Goal: Task Accomplishment & Management: Use online tool/utility

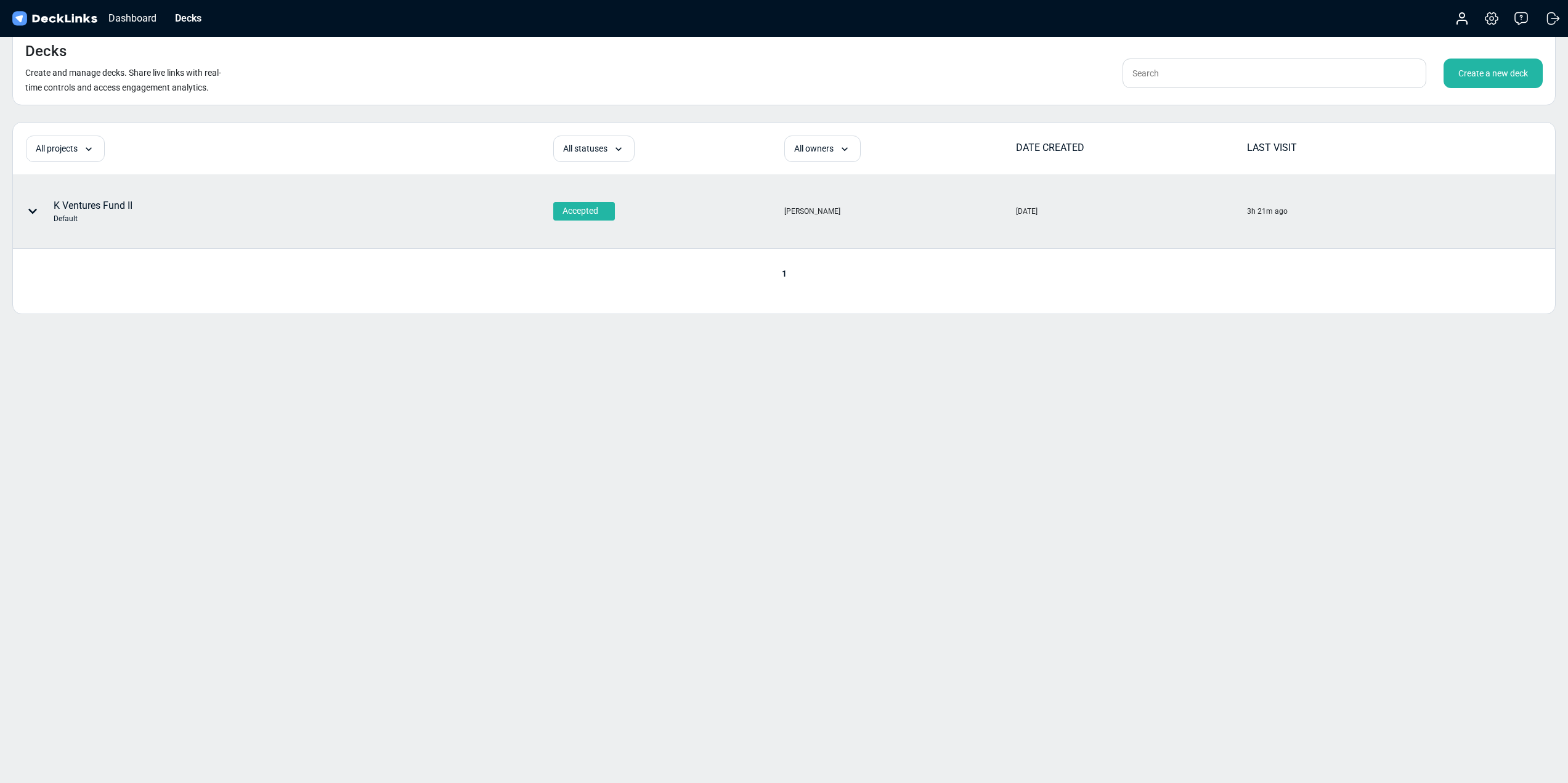
click at [91, 200] on div "K Ventures Fund II Default" at bounding box center [93, 211] width 79 height 26
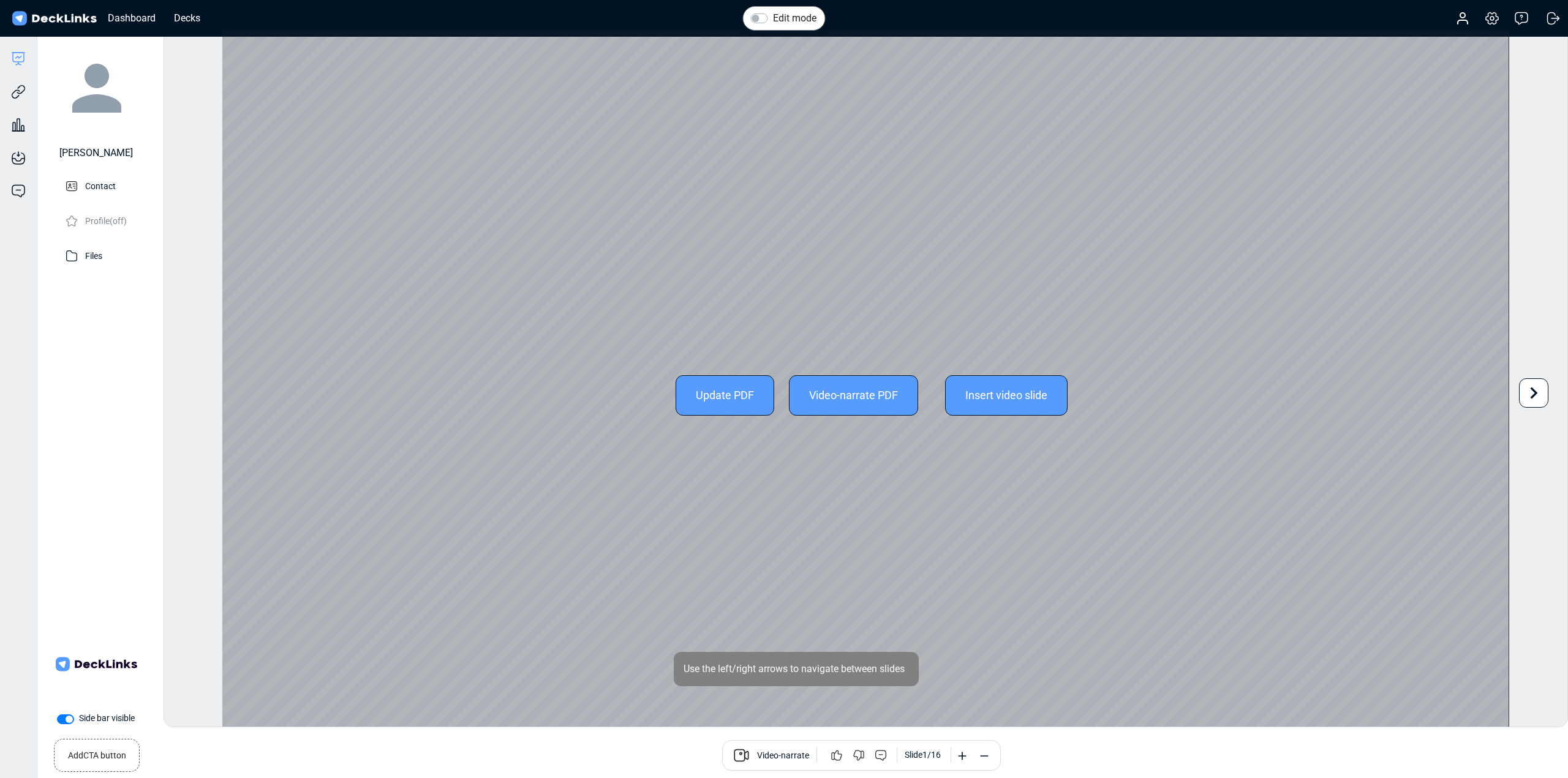
click at [741, 399] on div "Update PDF" at bounding box center [724, 396] width 98 height 41
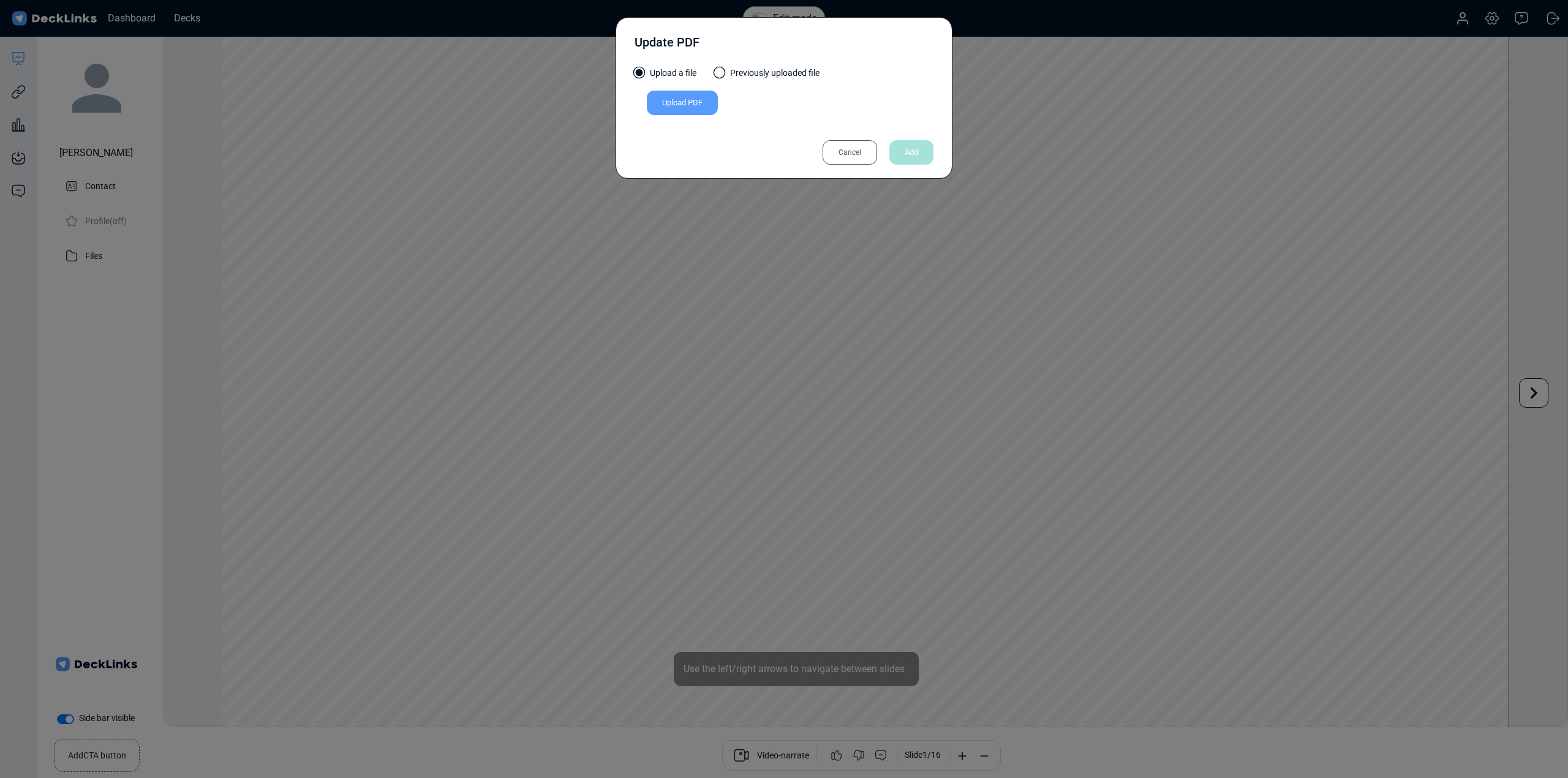
click at [689, 100] on div "Upload PDF" at bounding box center [682, 103] width 71 height 25
click at [0, 0] on input "Upload PDF" at bounding box center [0, 0] width 0 height 0
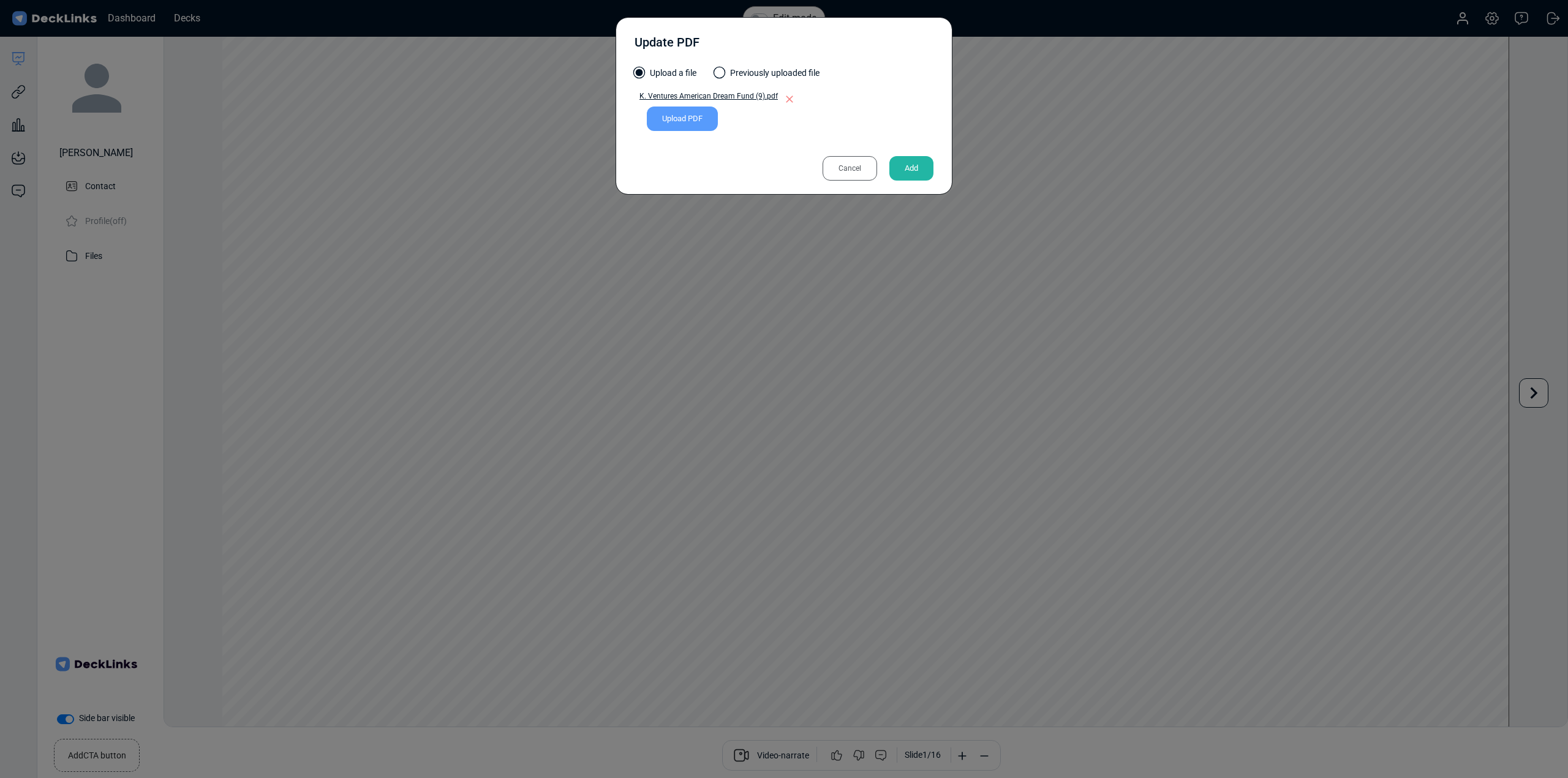
click at [918, 169] on div "Add" at bounding box center [911, 168] width 44 height 25
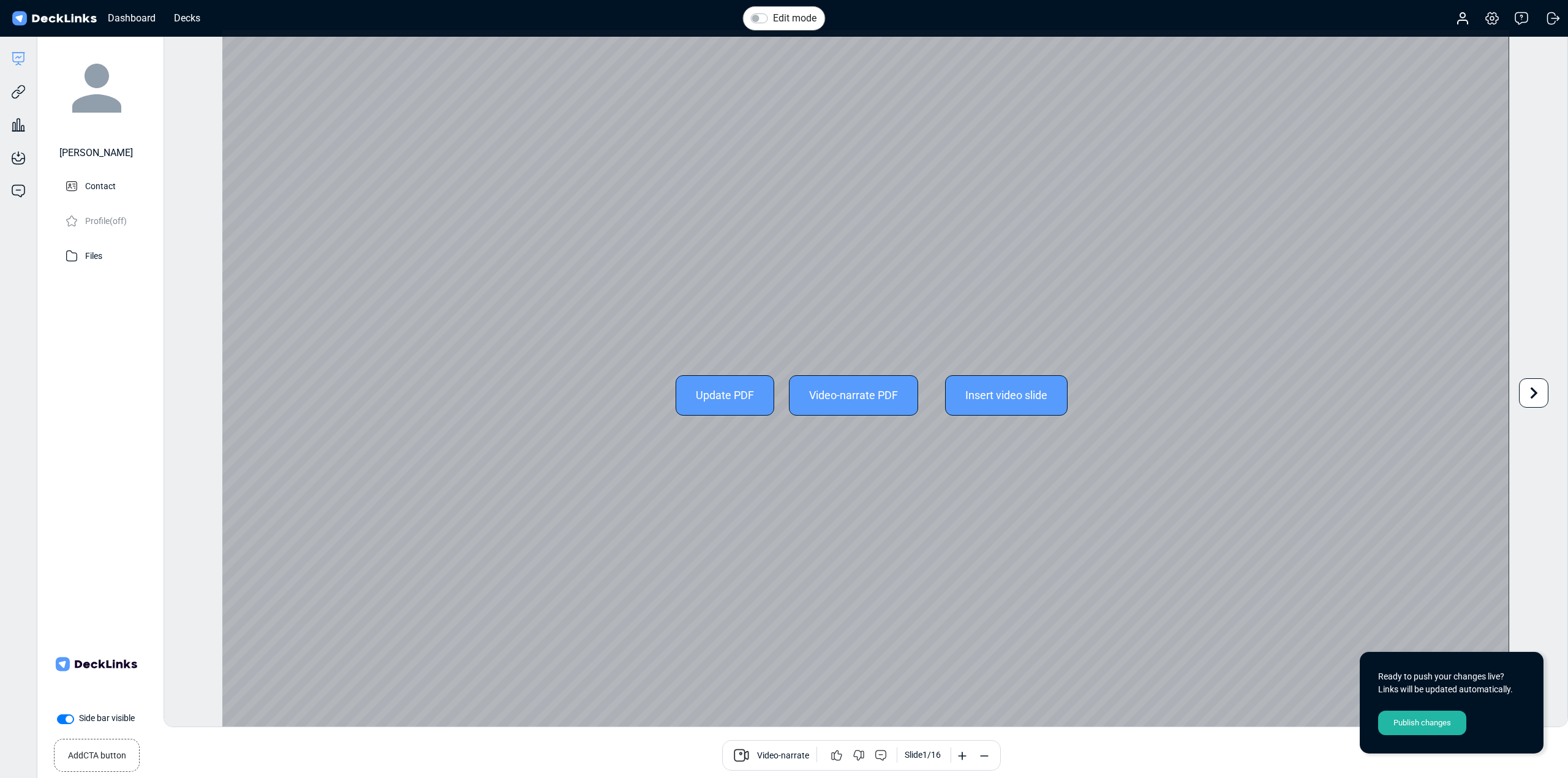
click at [1533, 391] on icon at bounding box center [1534, 393] width 24 height 23
click at [1531, 391] on icon at bounding box center [1534, 393] width 24 height 23
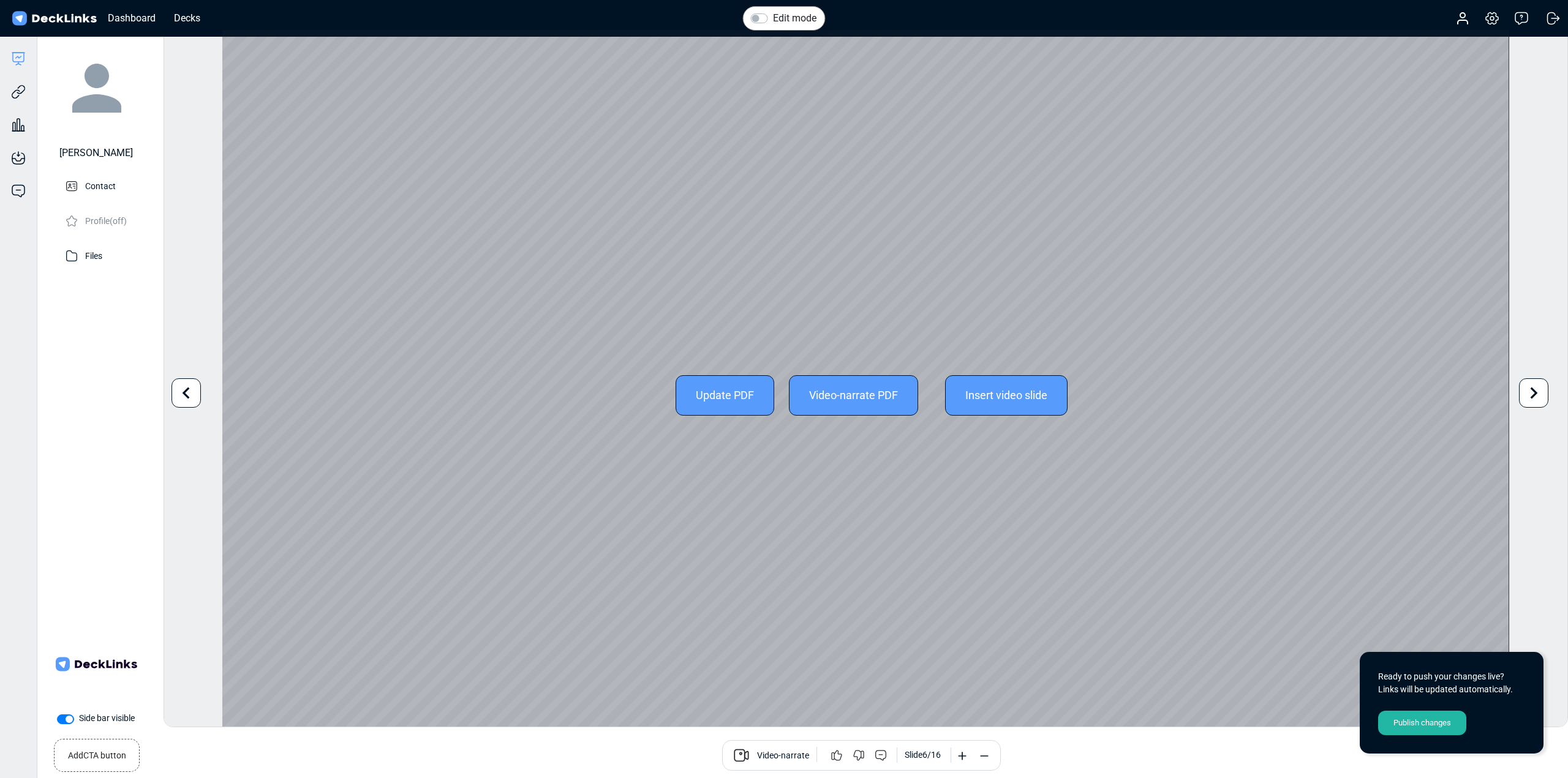
click at [1531, 391] on icon at bounding box center [1534, 393] width 24 height 23
click at [1531, 391] on icon at bounding box center [1534, 393] width 24 height 23
click at [1529, 397] on icon at bounding box center [1534, 393] width 24 height 23
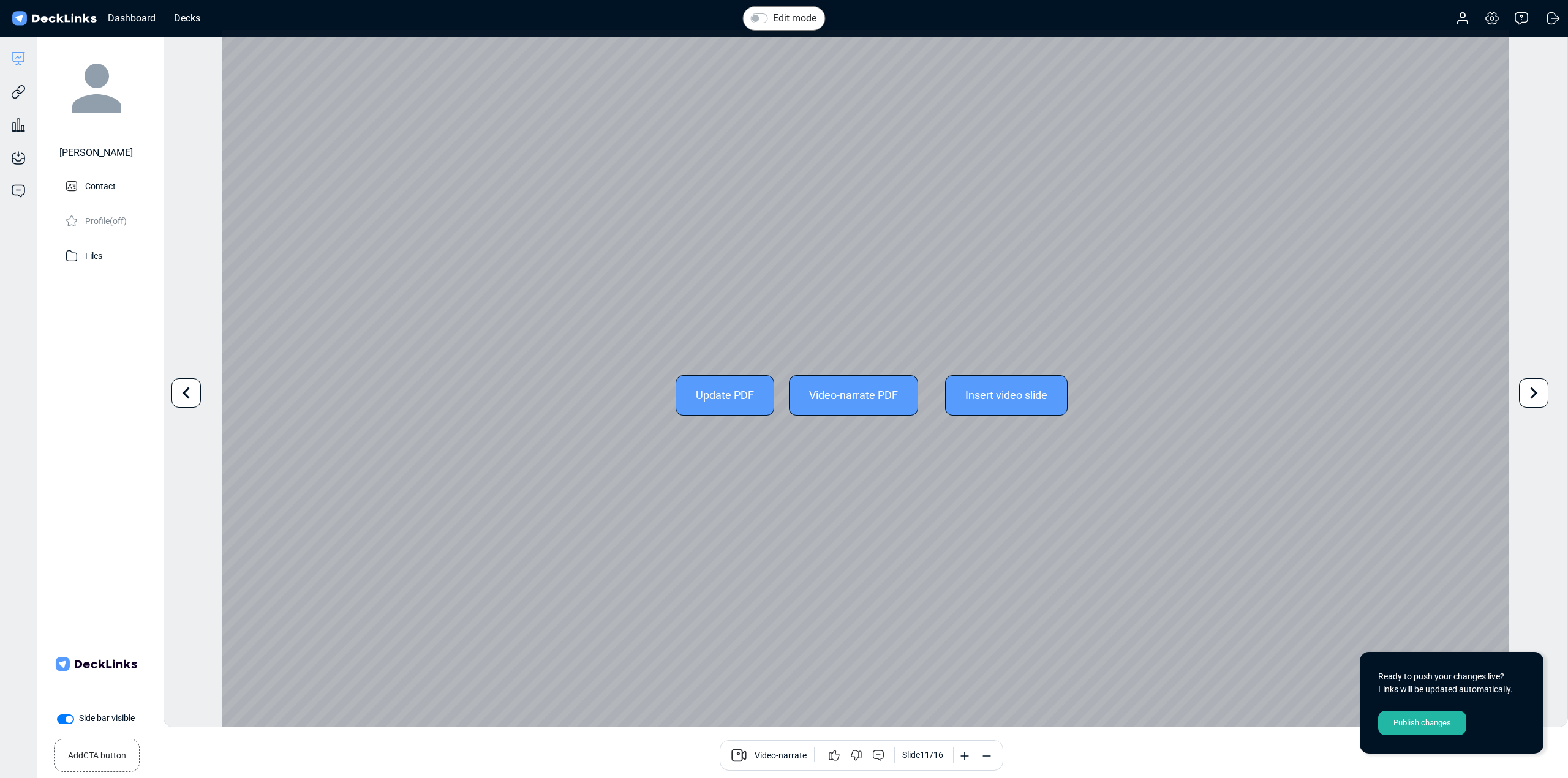
click at [1529, 397] on icon at bounding box center [1534, 393] width 24 height 23
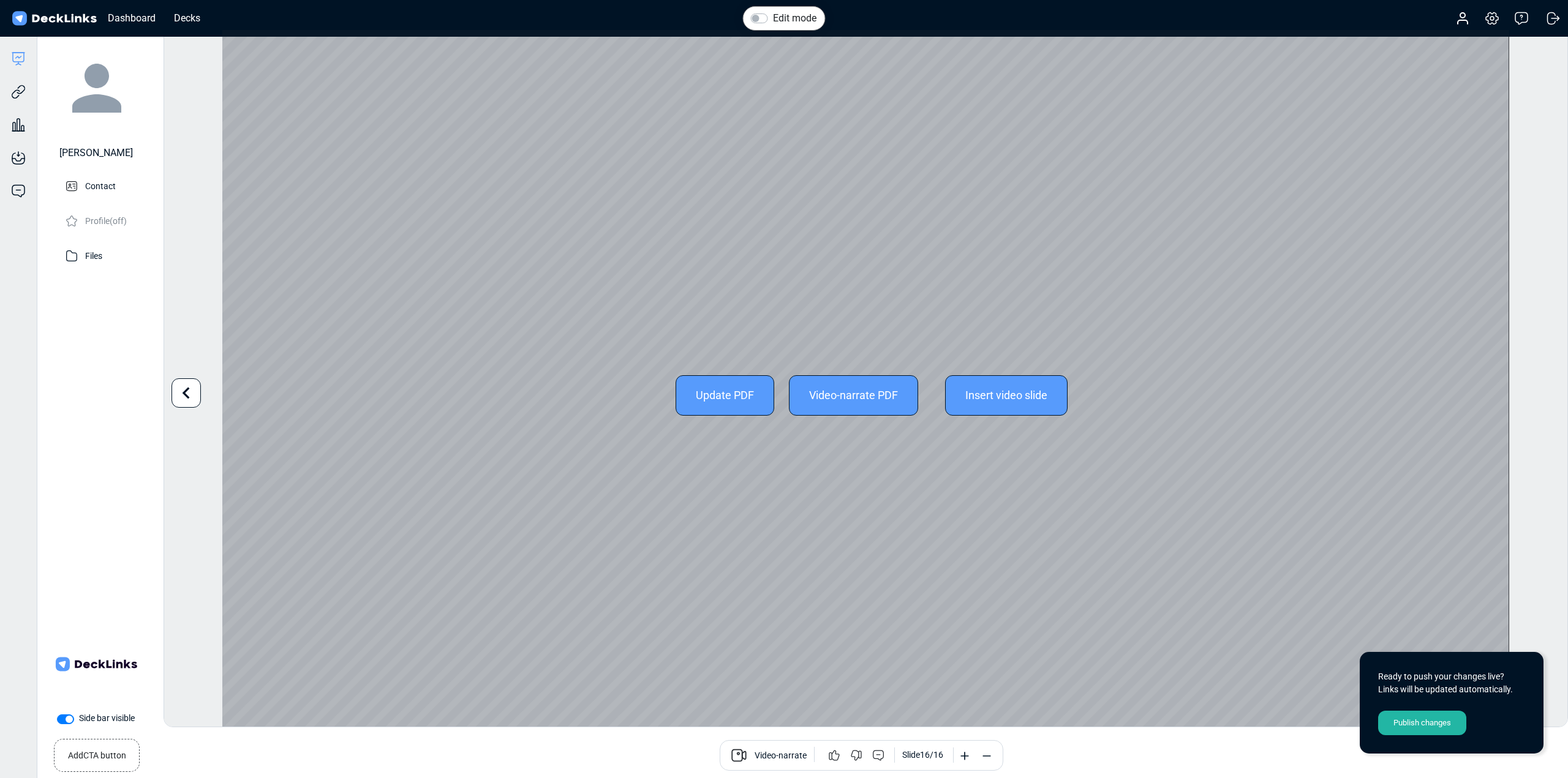
click at [1031, 456] on div "Update PDF Video-narrate PDF Insert video slide" at bounding box center [865, 395] width 1286 height 730
click at [1473, 406] on div "Update PDF Video-narrate PDF Insert video slide" at bounding box center [865, 395] width 1286 height 730
click at [328, 383] on div "Update PDF Video-narrate PDF Insert video slide" at bounding box center [865, 395] width 1286 height 730
